Goal: Transaction & Acquisition: Download file/media

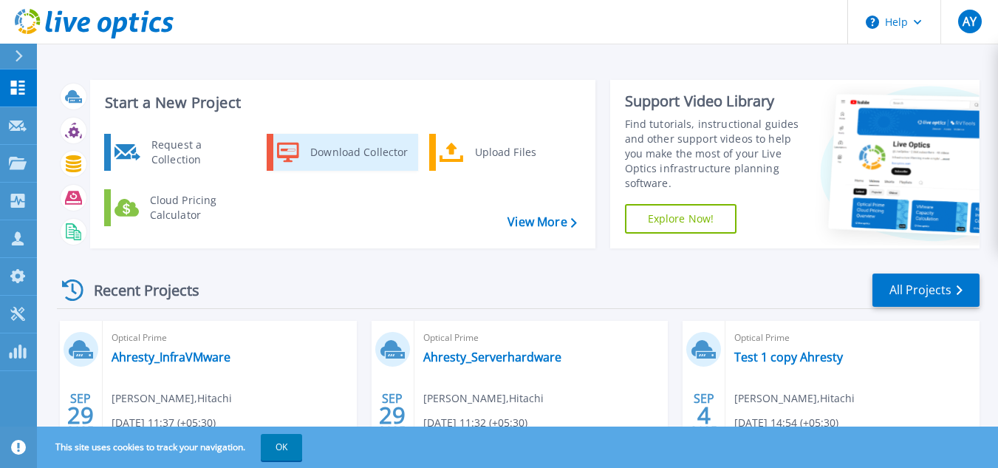
click at [369, 148] on div "Download Collector" at bounding box center [359, 152] width 112 height 30
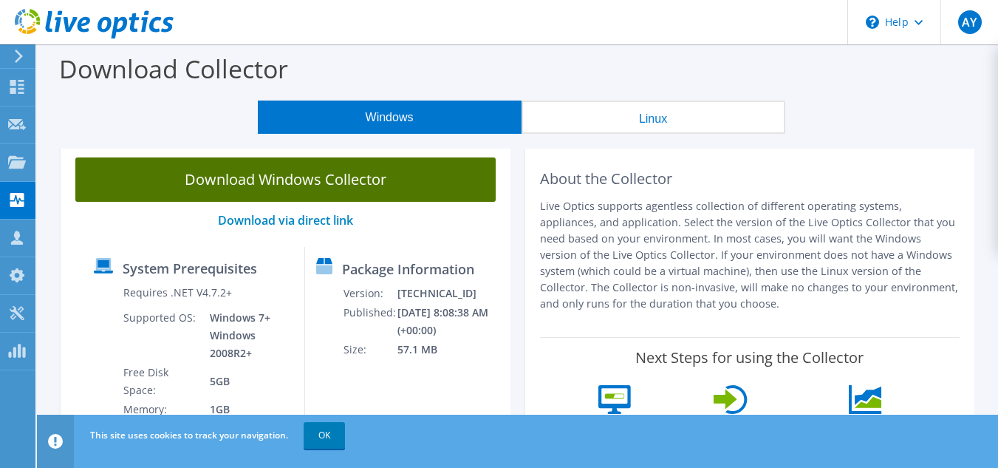
click at [372, 192] on link "Download Windows Collector" at bounding box center [285, 179] width 420 height 44
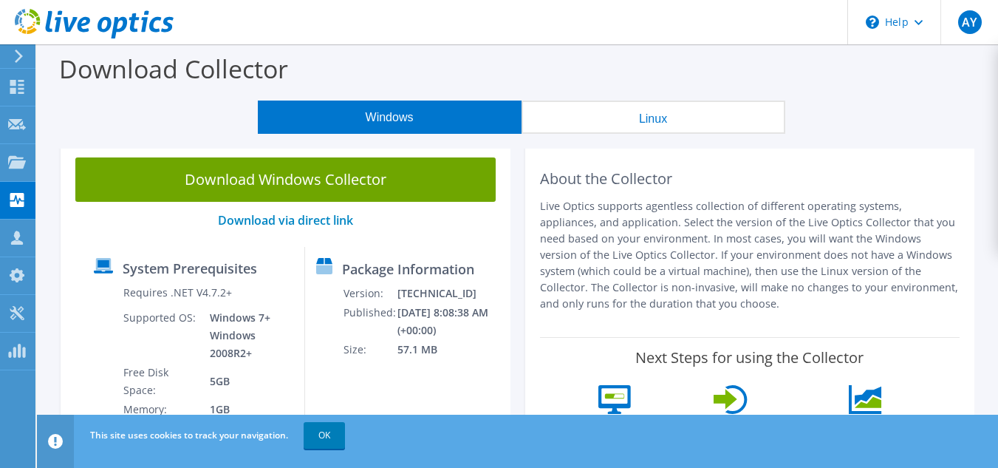
click at [624, 61] on div "Download Collector" at bounding box center [517, 72] width 946 height 56
click at [961, 29] on span "AY" at bounding box center [970, 22] width 24 height 24
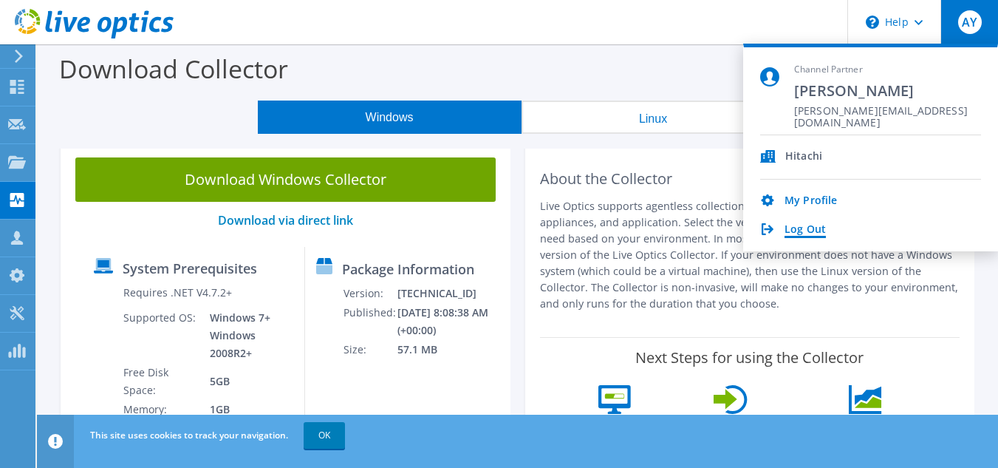
click at [814, 228] on link "Log Out" at bounding box center [804, 230] width 41 height 14
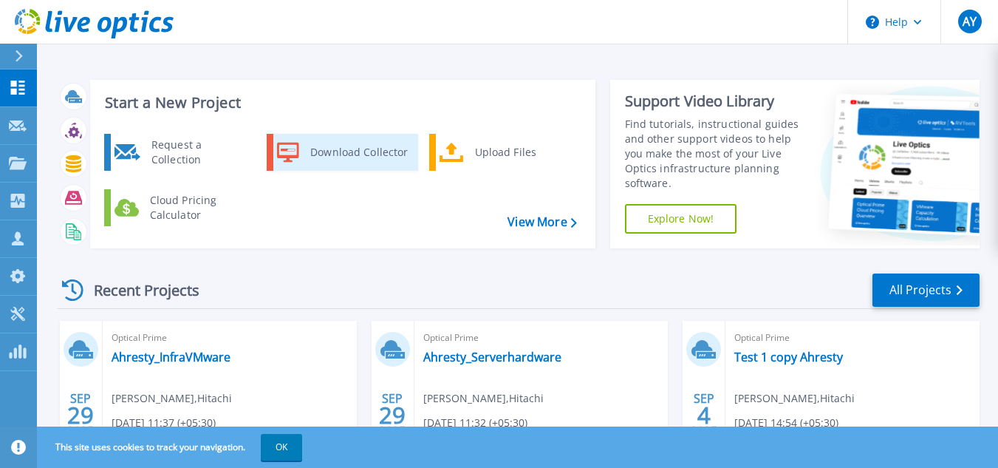
click at [319, 147] on div "Download Collector" at bounding box center [359, 152] width 112 height 30
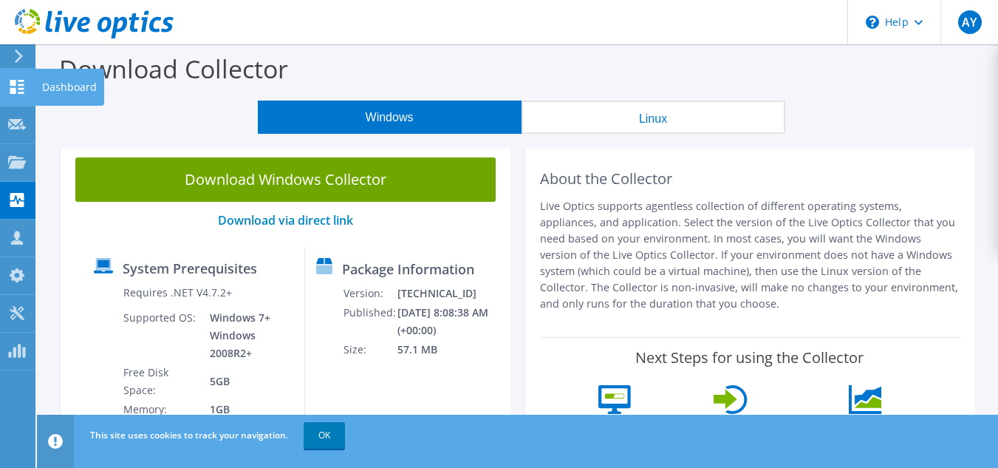
click at [58, 86] on div "Dashboard" at bounding box center [69, 87] width 69 height 37
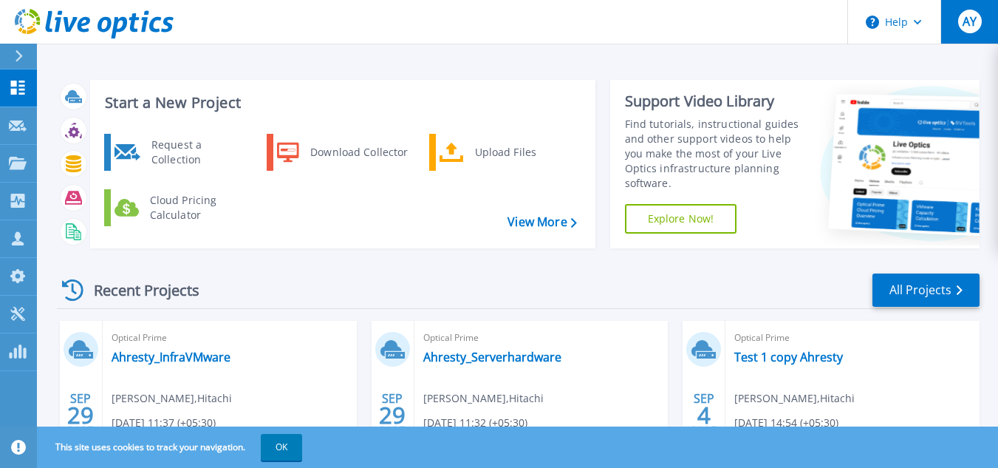
click at [964, 21] on span "AY" at bounding box center [969, 22] width 14 height 12
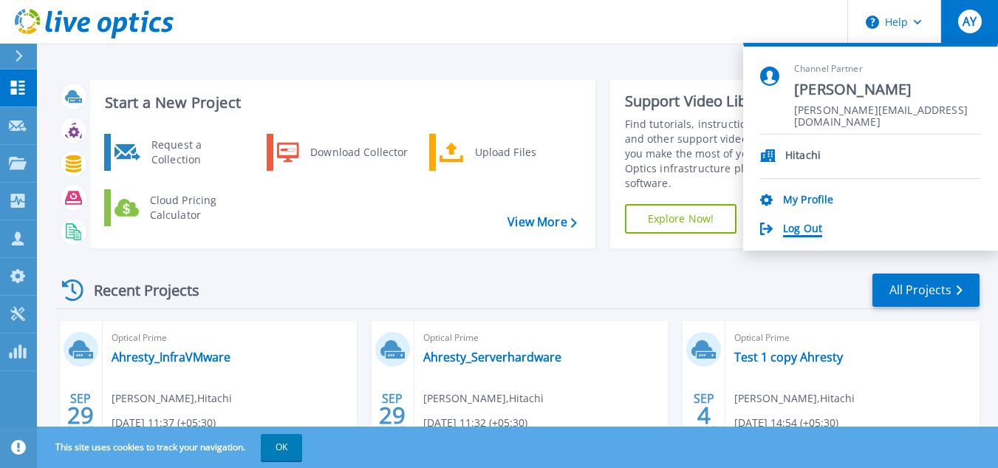
click at [814, 230] on link "Log Out" at bounding box center [802, 229] width 39 height 14
